Goal: Information Seeking & Learning: Check status

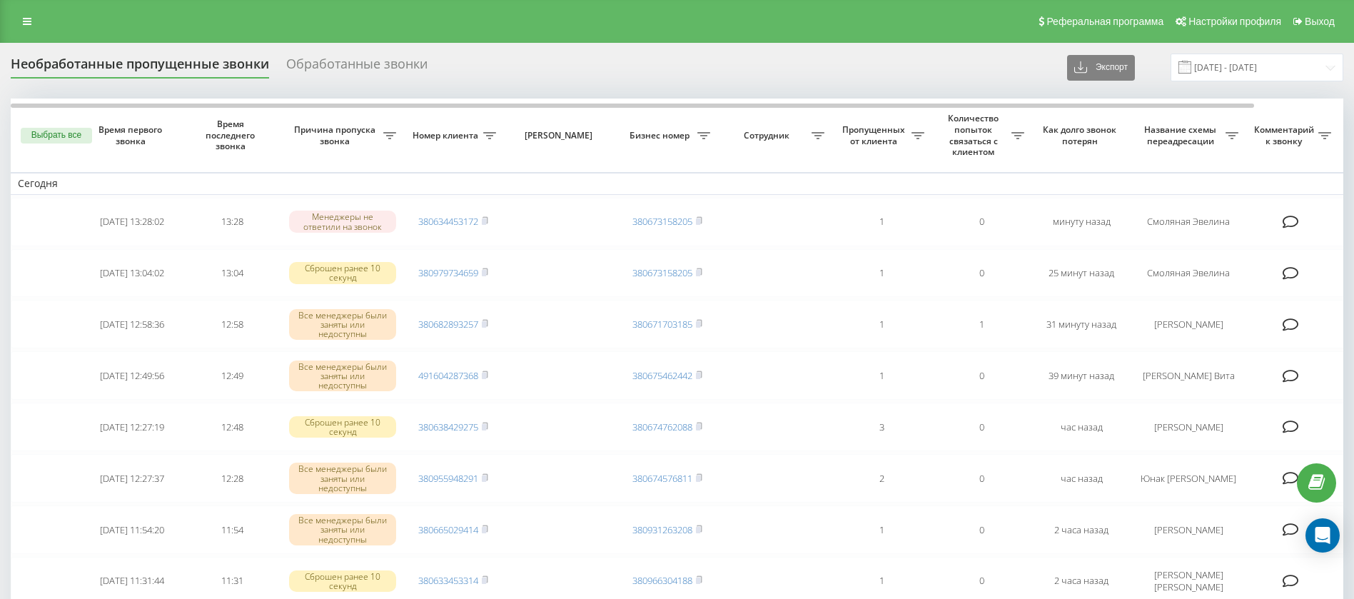
scroll to position [29, 0]
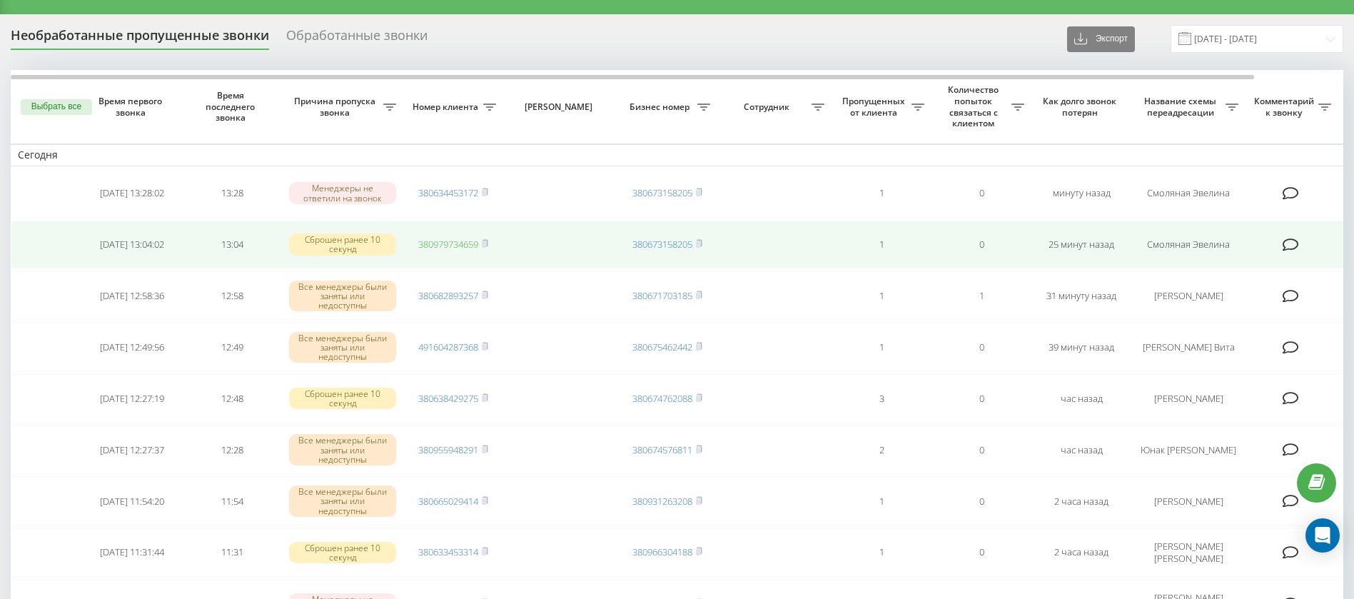
click at [438, 242] on link "380979734659" at bounding box center [448, 244] width 60 height 13
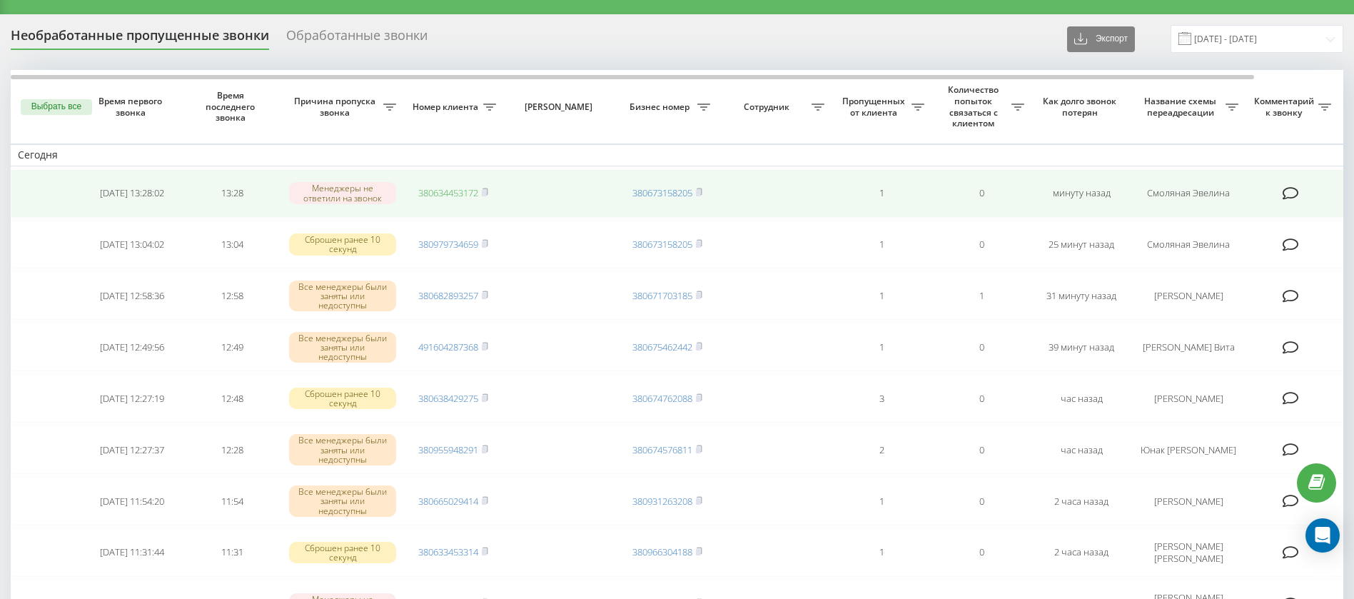
click at [456, 191] on link "380634453172" at bounding box center [448, 192] width 60 height 13
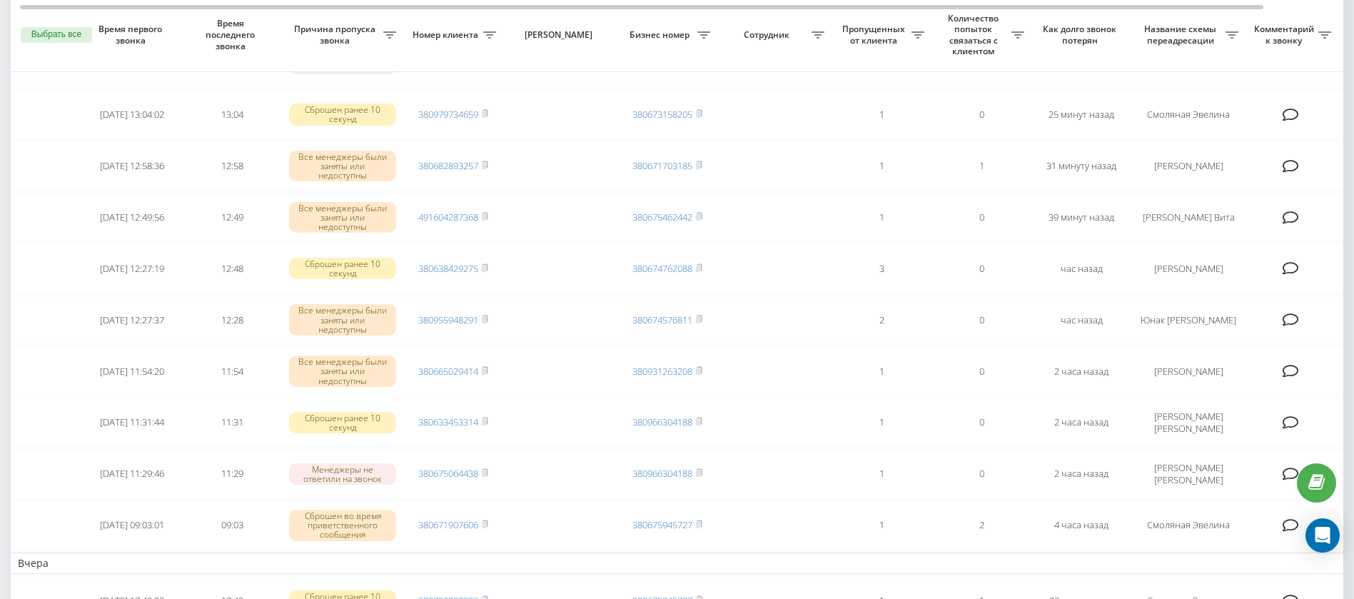
scroll to position [166, 0]
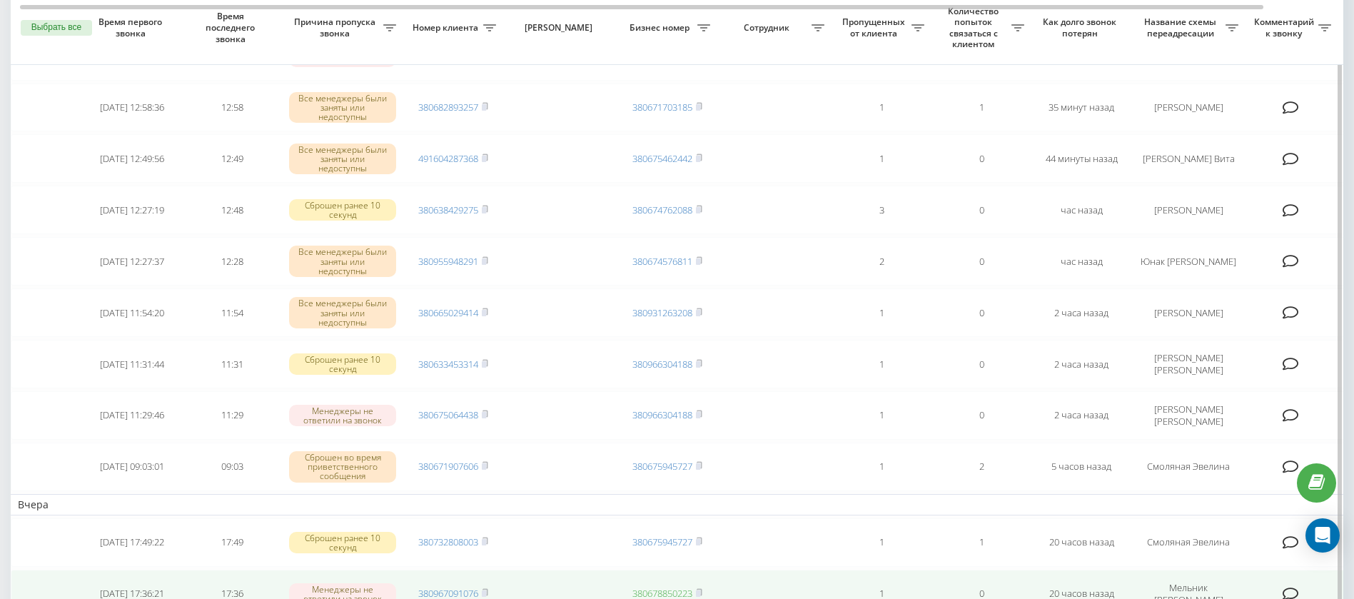
click at [632, 595] on link "380678850223" at bounding box center [662, 593] width 60 height 13
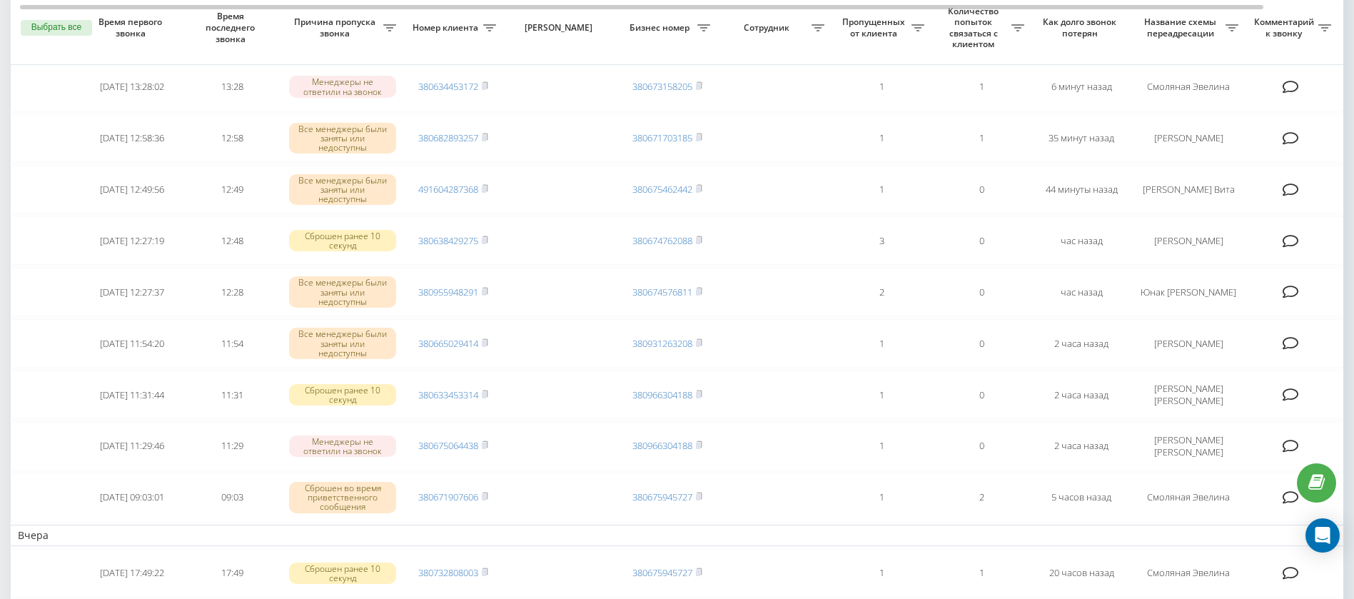
scroll to position [103, 0]
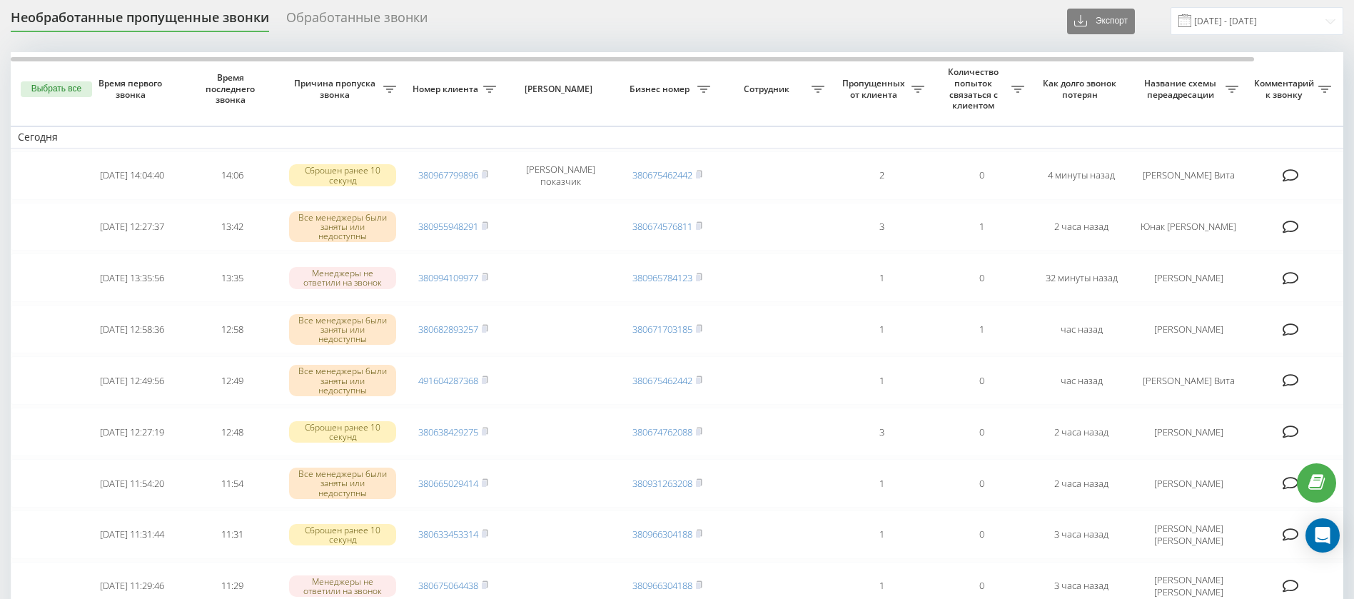
scroll to position [83, 0]
